Goal: Transaction & Acquisition: Purchase product/service

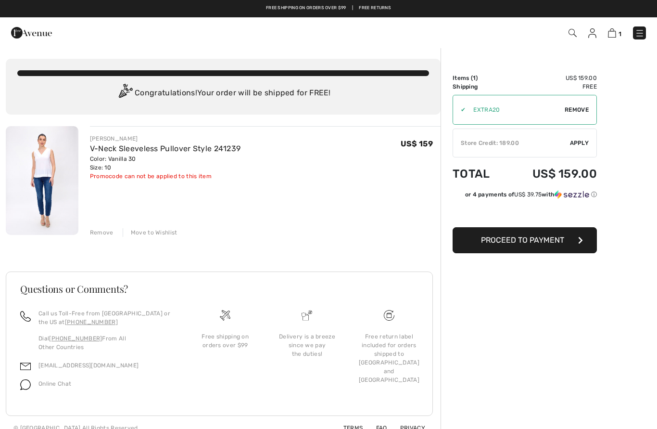
click at [587, 145] on span "Apply" at bounding box center [579, 143] width 19 height 9
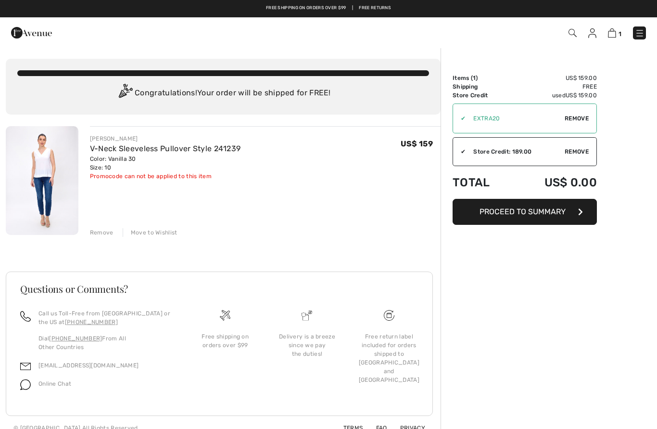
click at [550, 210] on span "Proceed to Summary" at bounding box center [523, 211] width 86 height 9
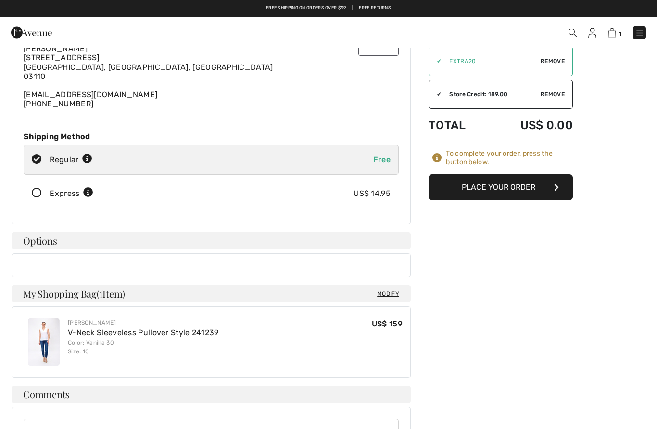
scroll to position [51, 0]
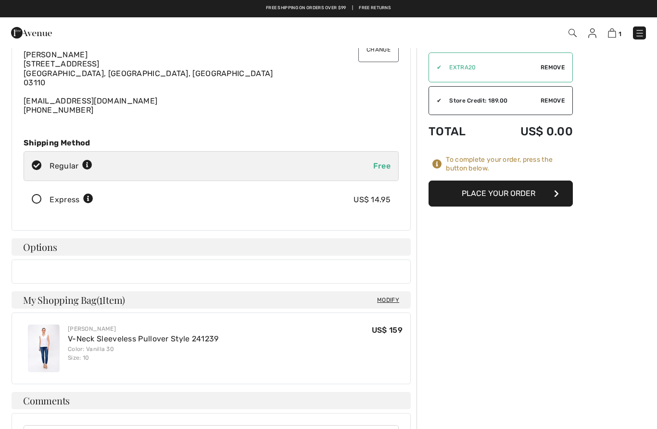
click at [525, 194] on button "Place Your Order" at bounding box center [501, 193] width 144 height 26
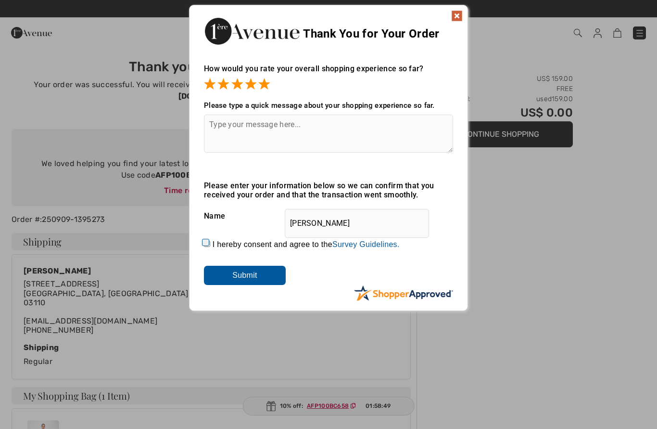
click at [458, 13] on img at bounding box center [457, 16] width 12 height 12
